Goal: Transaction & Acquisition: Purchase product/service

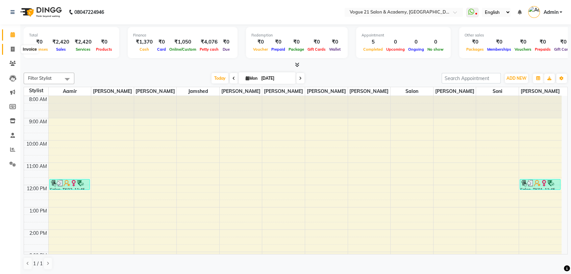
click at [13, 47] on icon at bounding box center [13, 49] width 4 height 5
select select "4433"
select select "service"
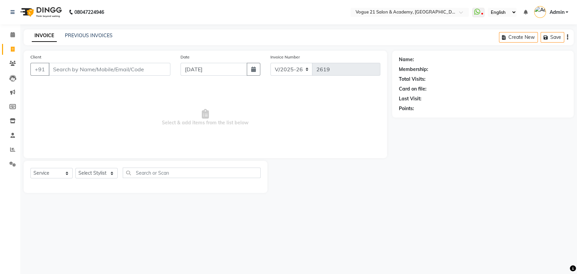
click at [95, 168] on div "Select Service Product Membership Package Voucher Prepaid Gift Card Select Styl…" at bounding box center [145, 176] width 230 height 16
click at [97, 175] on select "Select Stylist [PERSON_NAME] [PERSON_NAME] [PERSON_NAME] [PERSON_NAME] [PERSON_…" at bounding box center [96, 173] width 42 height 10
select select "79160"
click at [75, 168] on select "Select Stylist [PERSON_NAME] [PERSON_NAME] [PERSON_NAME] [PERSON_NAME] [PERSON_…" at bounding box center [96, 173] width 42 height 10
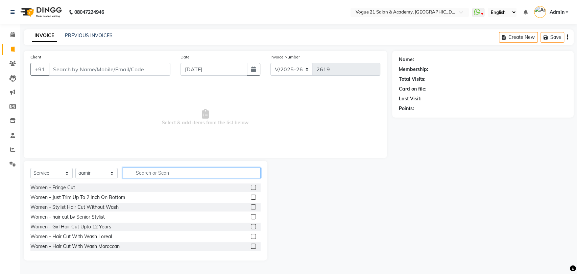
click at [144, 169] on input "text" at bounding box center [192, 173] width 138 height 10
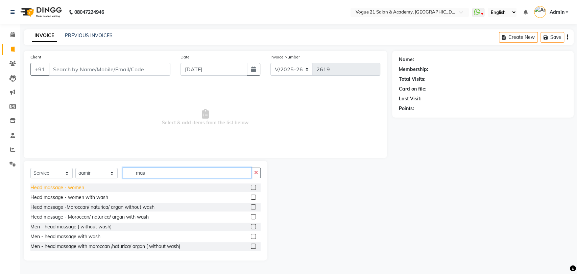
type input "mas"
click at [76, 189] on div "Head massage - women" at bounding box center [57, 187] width 54 height 7
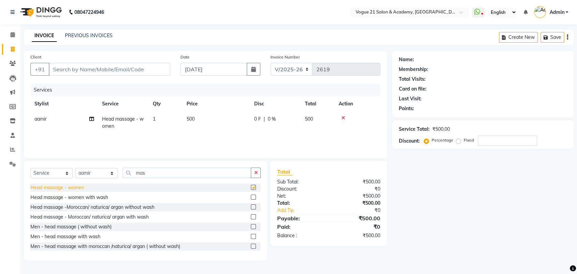
checkbox input "false"
click at [66, 68] on input "Client" at bounding box center [110, 69] width 122 height 13
type input "9"
type input "0"
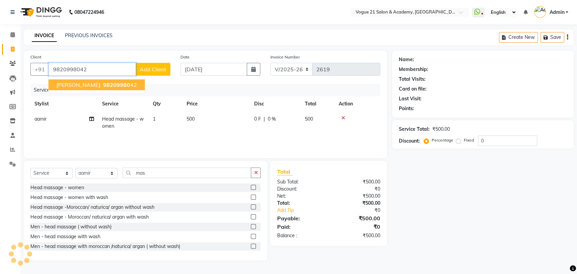
type input "9820998042"
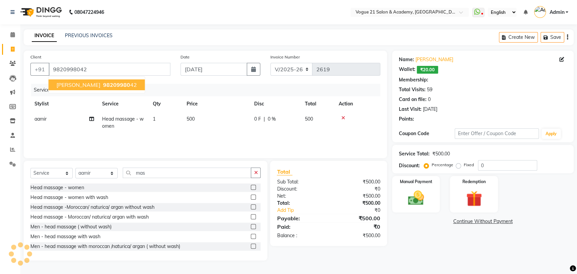
type input "20"
select select "1: Object"
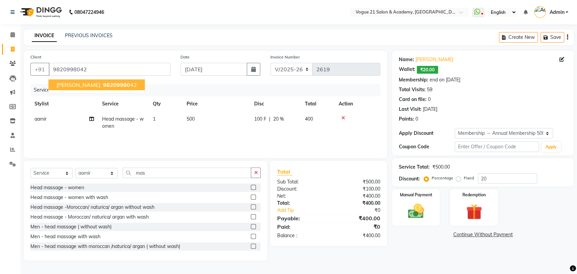
click at [66, 82] on span "[PERSON_NAME]" at bounding box center [78, 84] width 44 height 7
type input "0"
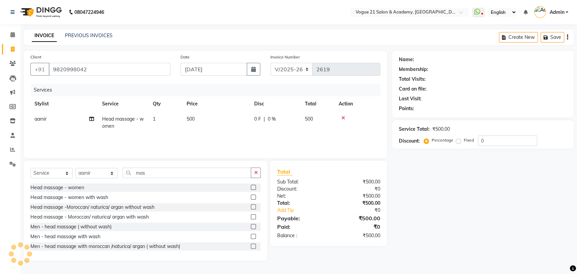
select select "1: Object"
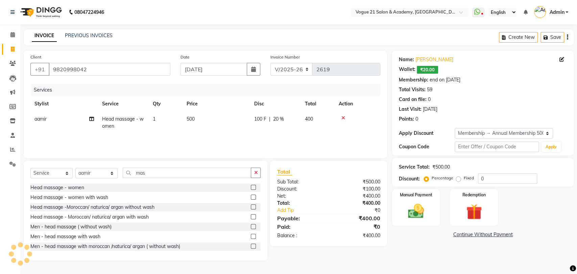
type input "20"
click at [425, 207] on img at bounding box center [415, 211] width 27 height 19
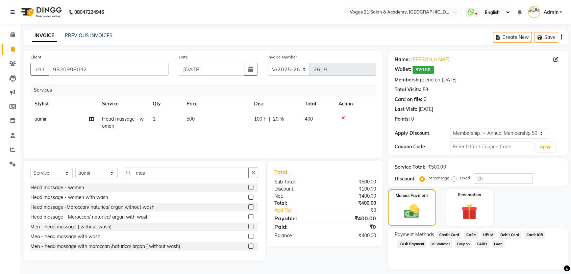
click at [487, 234] on span "UPI M" at bounding box center [488, 235] width 15 height 8
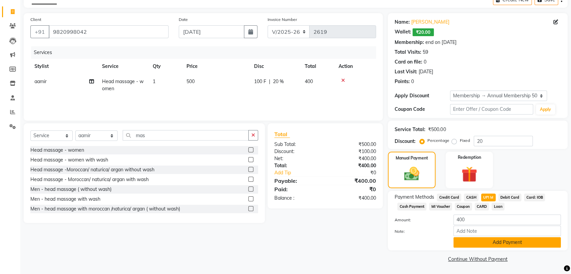
click at [508, 238] on button "Add Payment" at bounding box center [506, 242] width 107 height 10
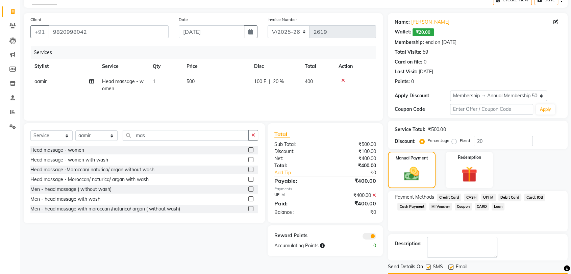
scroll to position [57, 0]
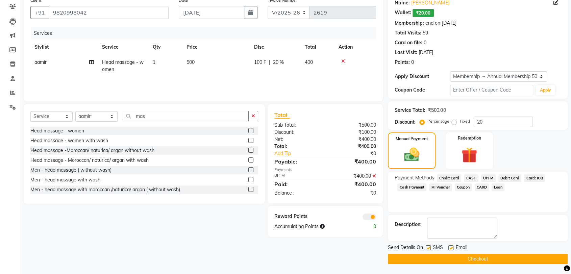
click at [531, 254] on button "Checkout" at bounding box center [478, 259] width 180 height 10
